Goal: Navigation & Orientation: Find specific page/section

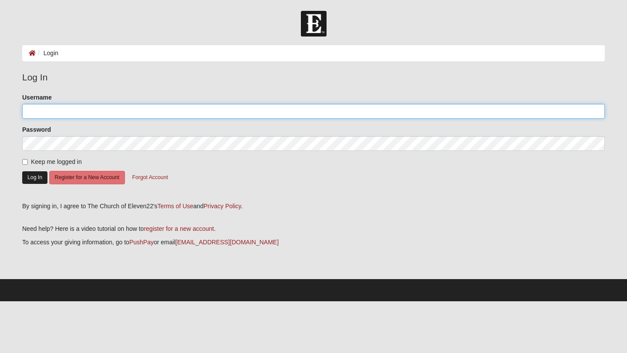
type input "[PERSON_NAME]"
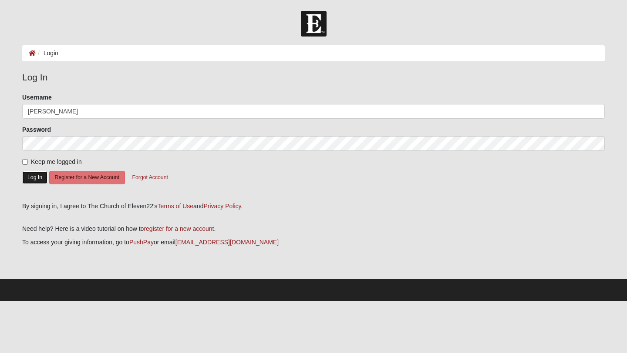
click at [32, 177] on button "Log In" at bounding box center [34, 177] width 25 height 13
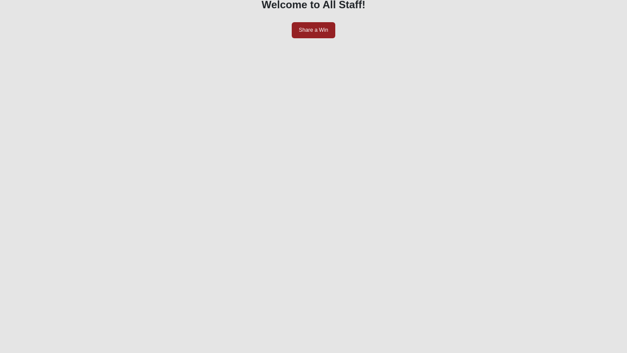
scroll to position [84, 0]
click at [500, 272] on button "Toggle Play Pause" at bounding box center [313, 230] width 569 height 352
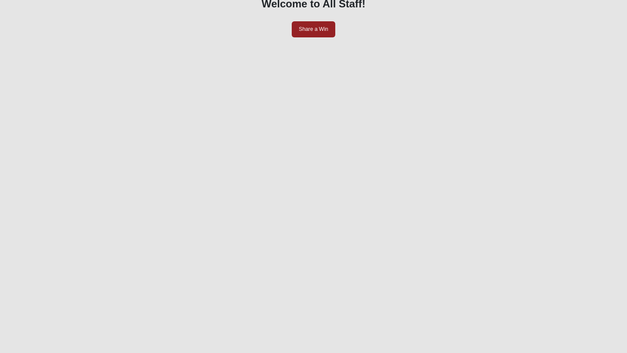
scroll to position [0, 0]
